Goal: Transaction & Acquisition: Purchase product/service

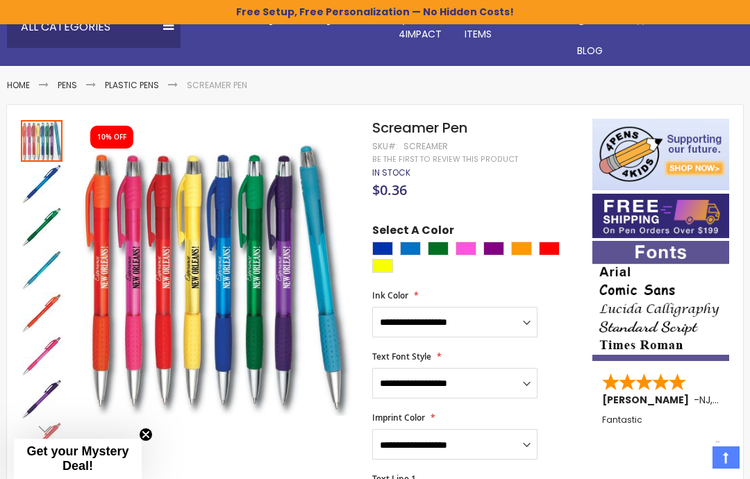
scroll to position [131, 0]
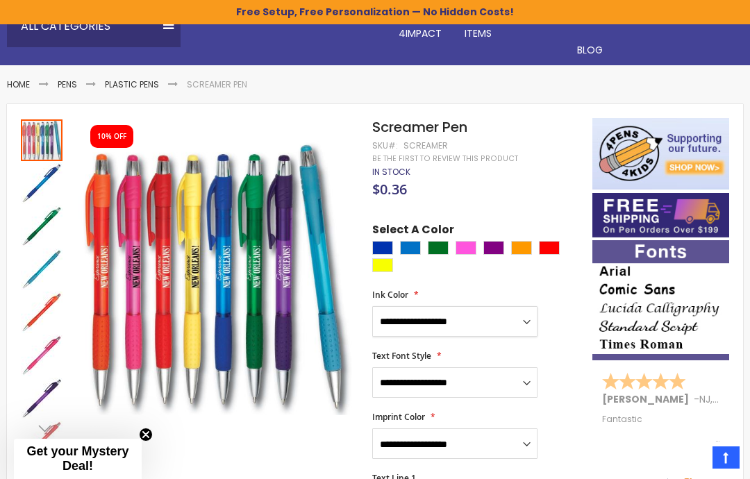
click at [529, 312] on select "**********" at bounding box center [454, 321] width 165 height 31
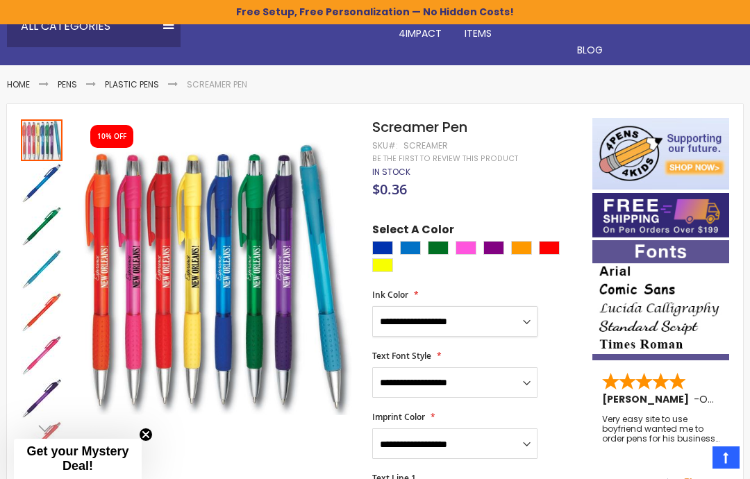
select select "****"
click at [525, 376] on select "**********" at bounding box center [454, 382] width 165 height 31
select select "****"
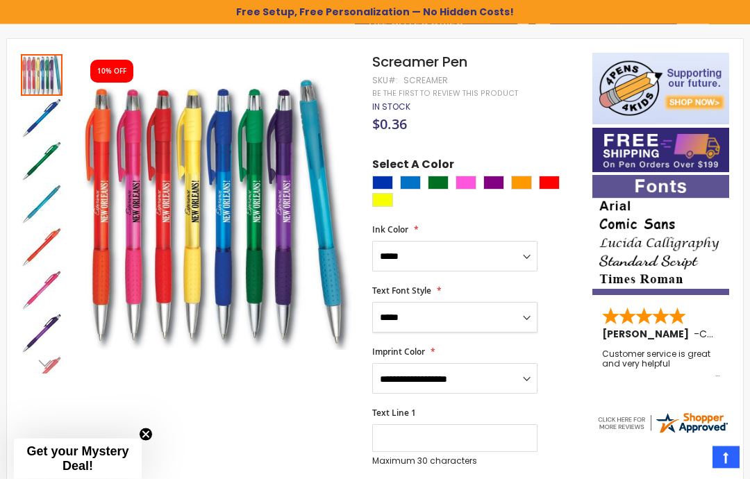
scroll to position [196, 0]
click at [511, 375] on select "**********" at bounding box center [454, 378] width 165 height 31
select select "****"
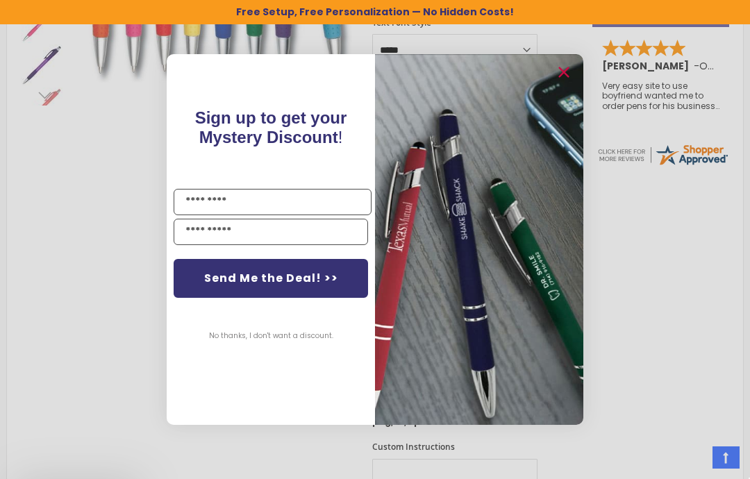
scroll to position [464, 0]
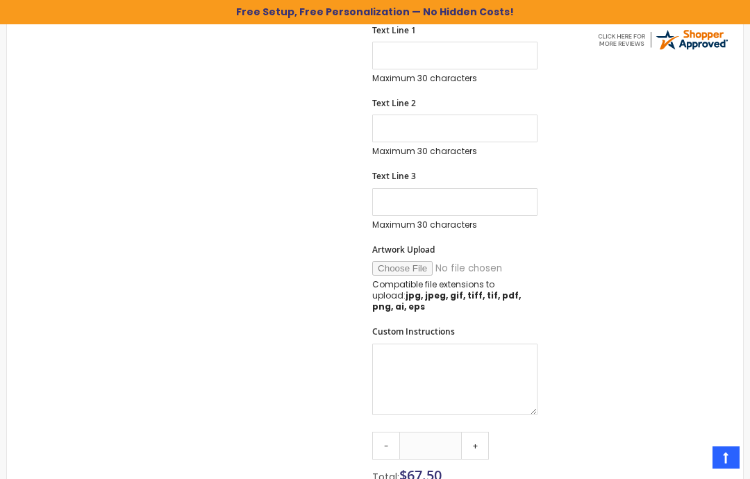
click at [658, 188] on div "Skip to the end of the images gallery 10% OFF Skip to the beginning of the imag…" at bounding box center [375, 246] width 722 height 1153
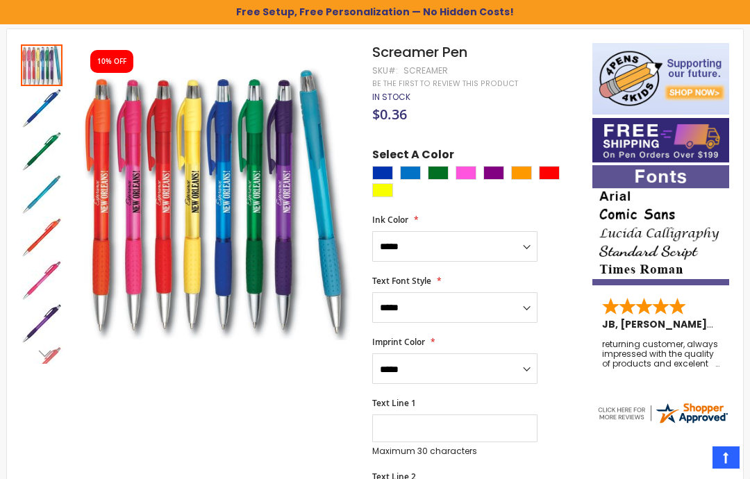
scroll to position [205, 0]
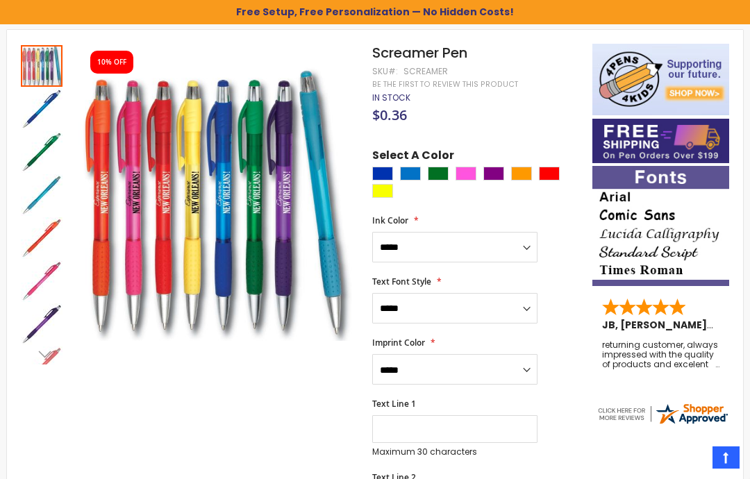
click at [56, 227] on img "Screamer Pen" at bounding box center [42, 238] width 42 height 42
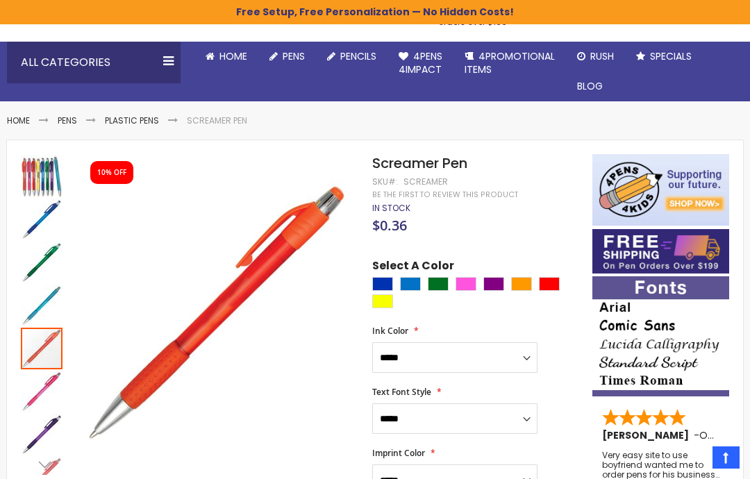
scroll to position [96, 0]
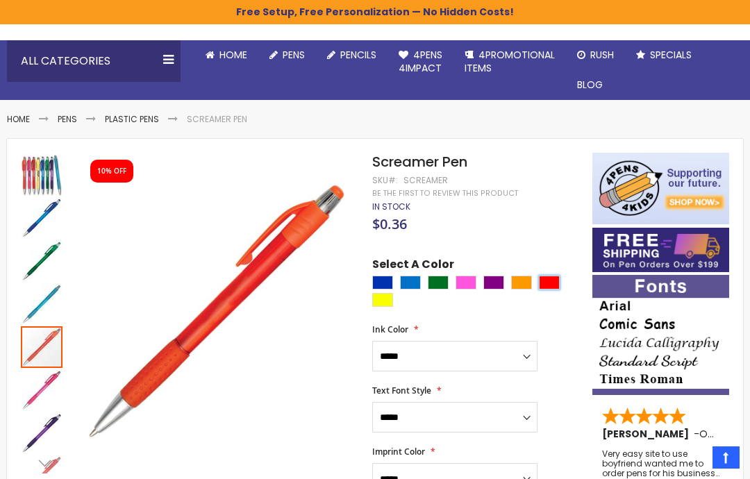
click at [557, 278] on div "Red" at bounding box center [549, 283] width 21 height 14
type input "****"
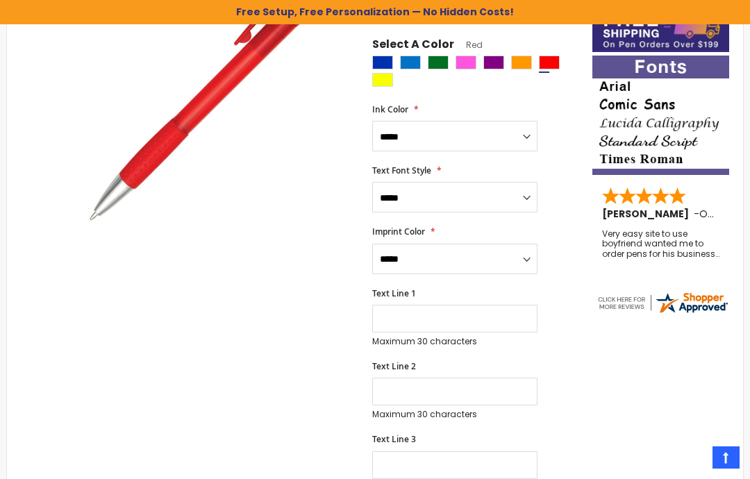
scroll to position [294, 0]
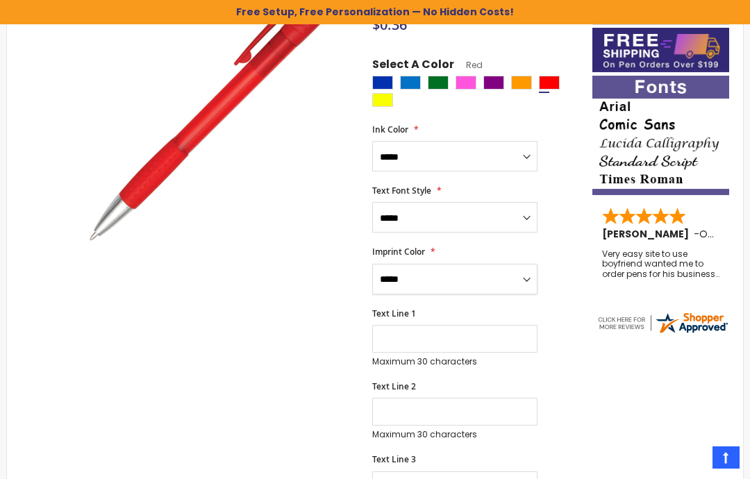
click at [528, 276] on select "**********" at bounding box center [454, 279] width 165 height 31
select select "****"
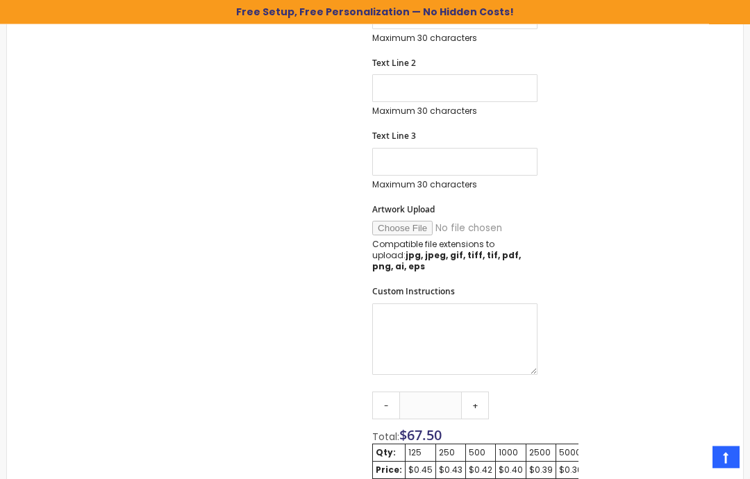
scroll to position [619, 0]
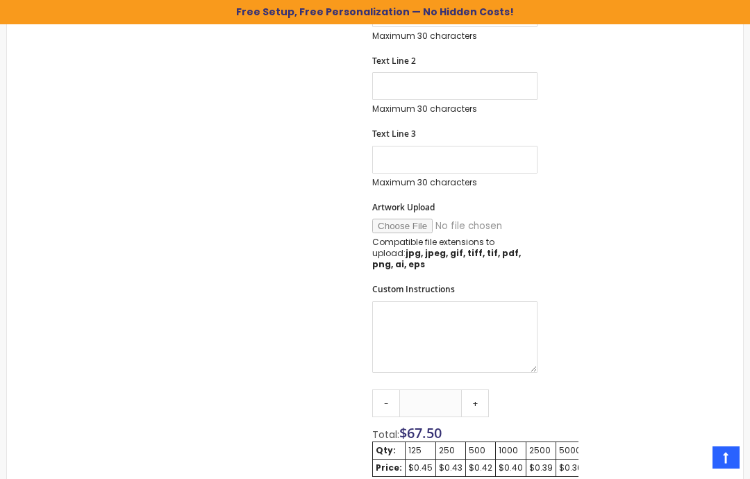
click at [483, 389] on link "+" at bounding box center [475, 403] width 28 height 28
click at [480, 389] on link "+" at bounding box center [475, 403] width 28 height 28
click at [479, 391] on link "+" at bounding box center [475, 403] width 28 height 28
click at [478, 391] on link "+" at bounding box center [475, 403] width 28 height 28
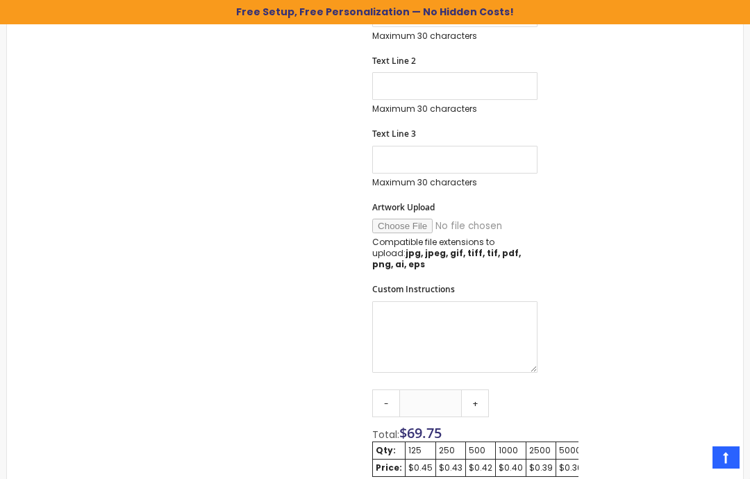
click at [478, 393] on link "+" at bounding box center [475, 403] width 28 height 28
click at [478, 392] on link "+" at bounding box center [475, 403] width 28 height 28
click at [476, 393] on link "+" at bounding box center [475, 403] width 28 height 28
click at [489, 389] on link "+" at bounding box center [475, 403] width 28 height 28
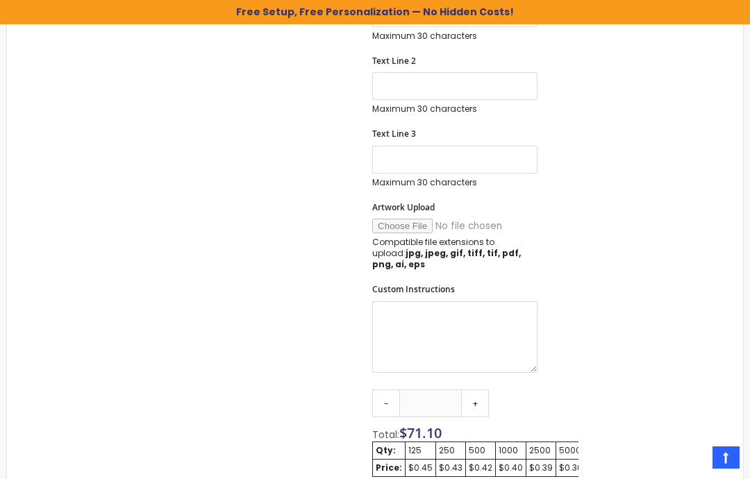
click at [489, 389] on link "+" at bounding box center [475, 403] width 28 height 28
click at [483, 389] on link "+" at bounding box center [475, 403] width 28 height 28
click at [480, 389] on link "+" at bounding box center [475, 403] width 28 height 28
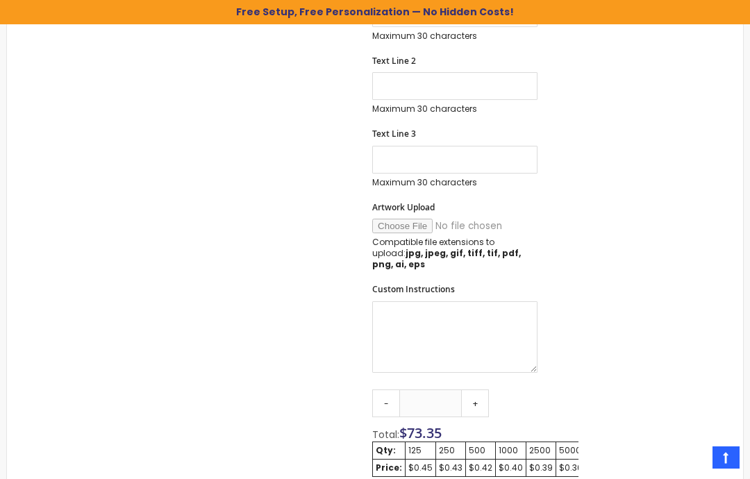
click at [480, 389] on link "+" at bounding box center [475, 403] width 28 height 28
click at [481, 389] on link "+" at bounding box center [475, 403] width 28 height 28
click at [480, 389] on link "+" at bounding box center [475, 403] width 28 height 28
click at [477, 389] on link "+" at bounding box center [475, 403] width 28 height 28
click at [478, 389] on link "+" at bounding box center [475, 403] width 28 height 28
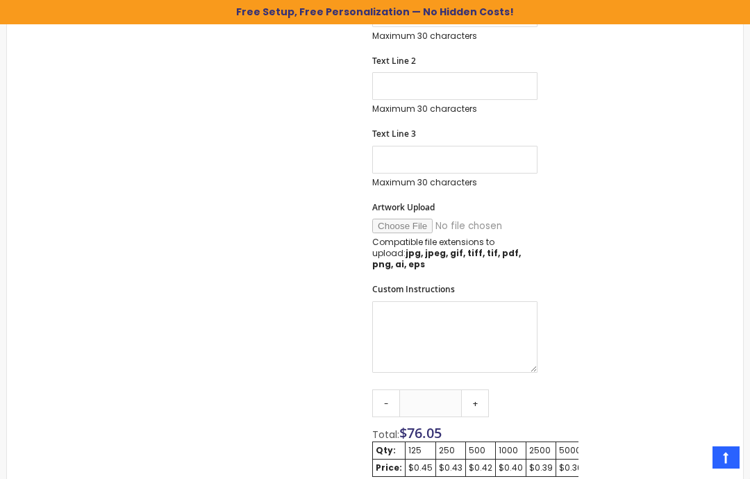
click at [480, 389] on link "+" at bounding box center [475, 403] width 28 height 28
click at [477, 389] on link "+" at bounding box center [475, 403] width 28 height 28
click at [480, 389] on link "+" at bounding box center [475, 403] width 28 height 28
click at [475, 389] on link "+" at bounding box center [475, 403] width 28 height 28
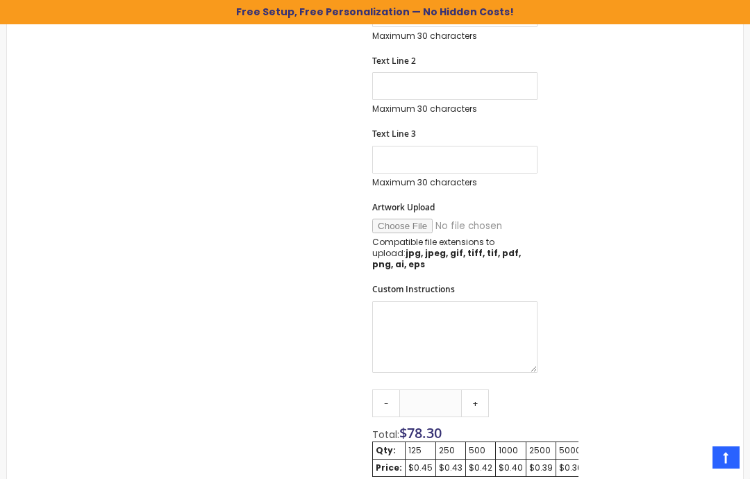
click at [478, 389] on link "+" at bounding box center [475, 403] width 28 height 28
click at [480, 389] on link "+" at bounding box center [475, 403] width 28 height 28
click at [479, 389] on link "+" at bounding box center [475, 403] width 28 height 28
click at [478, 389] on link "+" at bounding box center [475, 403] width 28 height 28
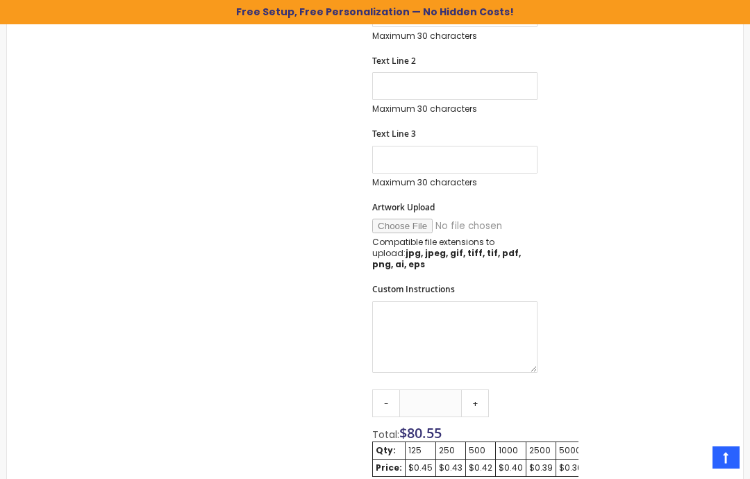
click at [480, 389] on link "+" at bounding box center [475, 403] width 28 height 28
click at [483, 389] on link "+" at bounding box center [475, 403] width 28 height 28
click at [482, 389] on link "+" at bounding box center [475, 403] width 28 height 28
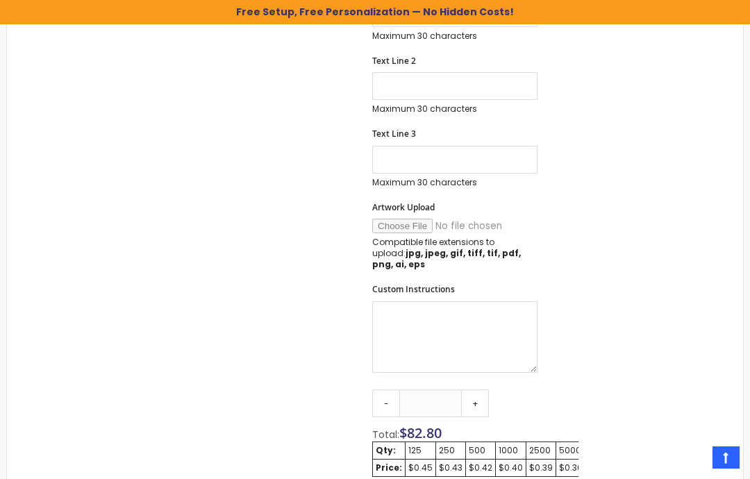
click at [481, 389] on link "+" at bounding box center [475, 403] width 28 height 28
click at [479, 389] on link "+" at bounding box center [475, 403] width 28 height 28
click at [475, 389] on link "+" at bounding box center [475, 403] width 28 height 28
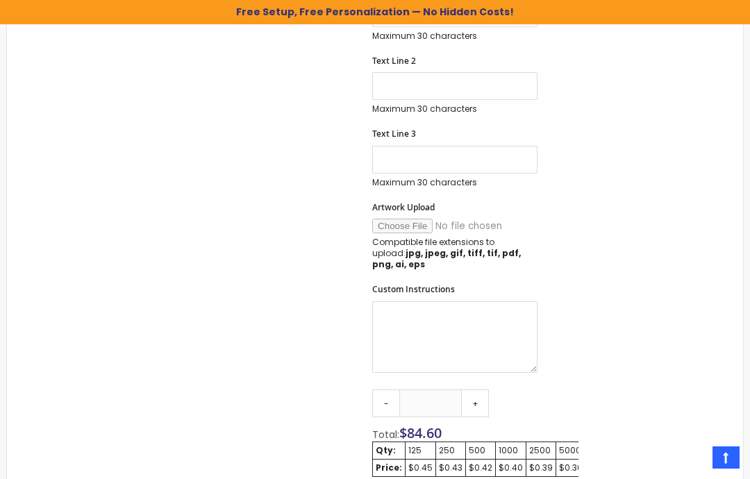
click at [475, 389] on link "+" at bounding box center [475, 403] width 28 height 28
click at [478, 389] on link "+" at bounding box center [475, 403] width 28 height 28
click at [477, 389] on link "+" at bounding box center [475, 403] width 28 height 28
click at [476, 389] on link "+" at bounding box center [475, 403] width 28 height 28
click at [480, 389] on link "+" at bounding box center [475, 403] width 28 height 28
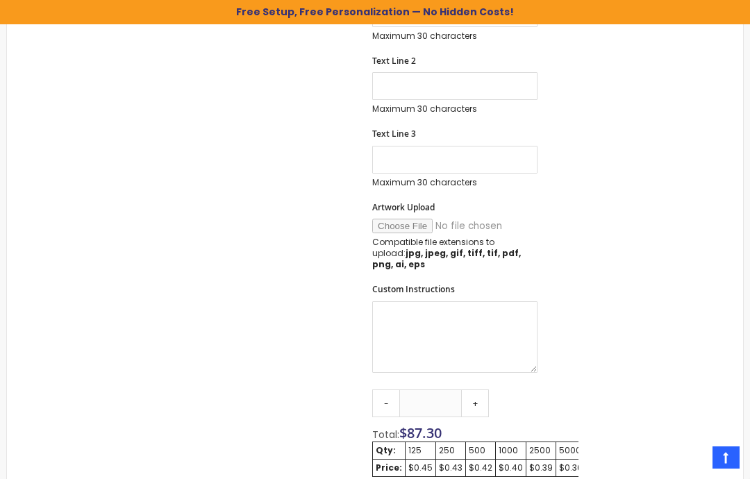
click at [482, 389] on link "+" at bounding box center [475, 403] width 28 height 28
click at [485, 389] on link "+" at bounding box center [475, 403] width 28 height 28
click at [484, 389] on link "+" at bounding box center [475, 403] width 28 height 28
click at [485, 389] on link "+" at bounding box center [475, 403] width 28 height 28
click at [484, 389] on link "+" at bounding box center [475, 403] width 28 height 28
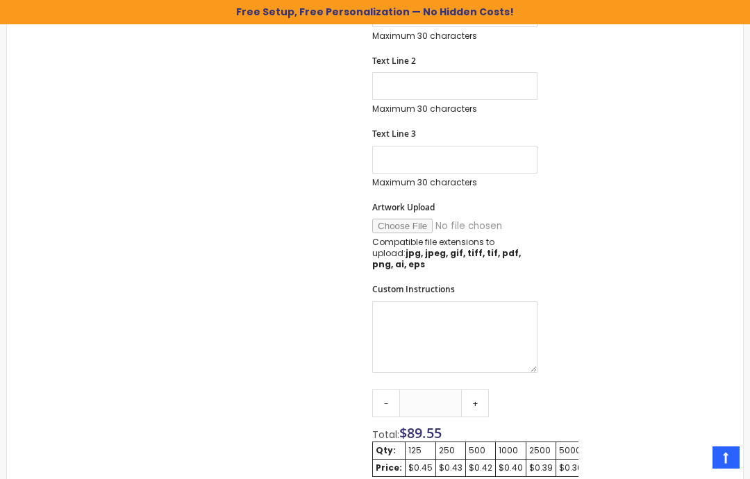
click at [481, 389] on link "+" at bounding box center [475, 403] width 28 height 28
type input "***"
click at [604, 286] on div "Skip to the end of the images gallery 10% OFF Skip to the beginning of the imag…" at bounding box center [375, 203] width 722 height 1153
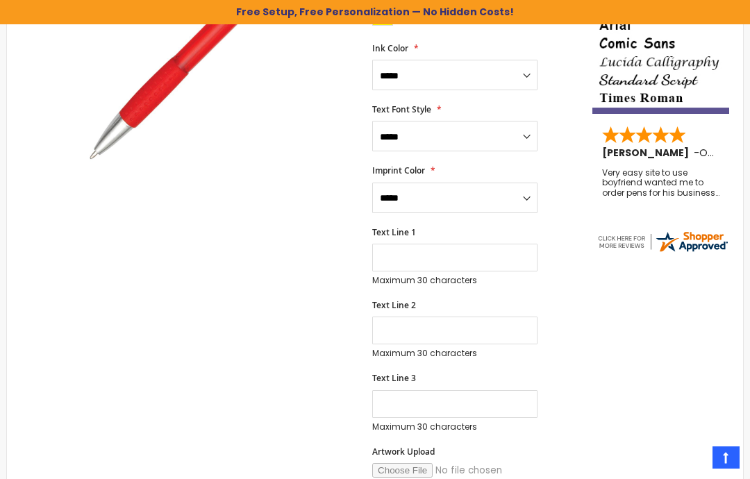
scroll to position [385, 0]
